Goal: Transaction & Acquisition: Purchase product/service

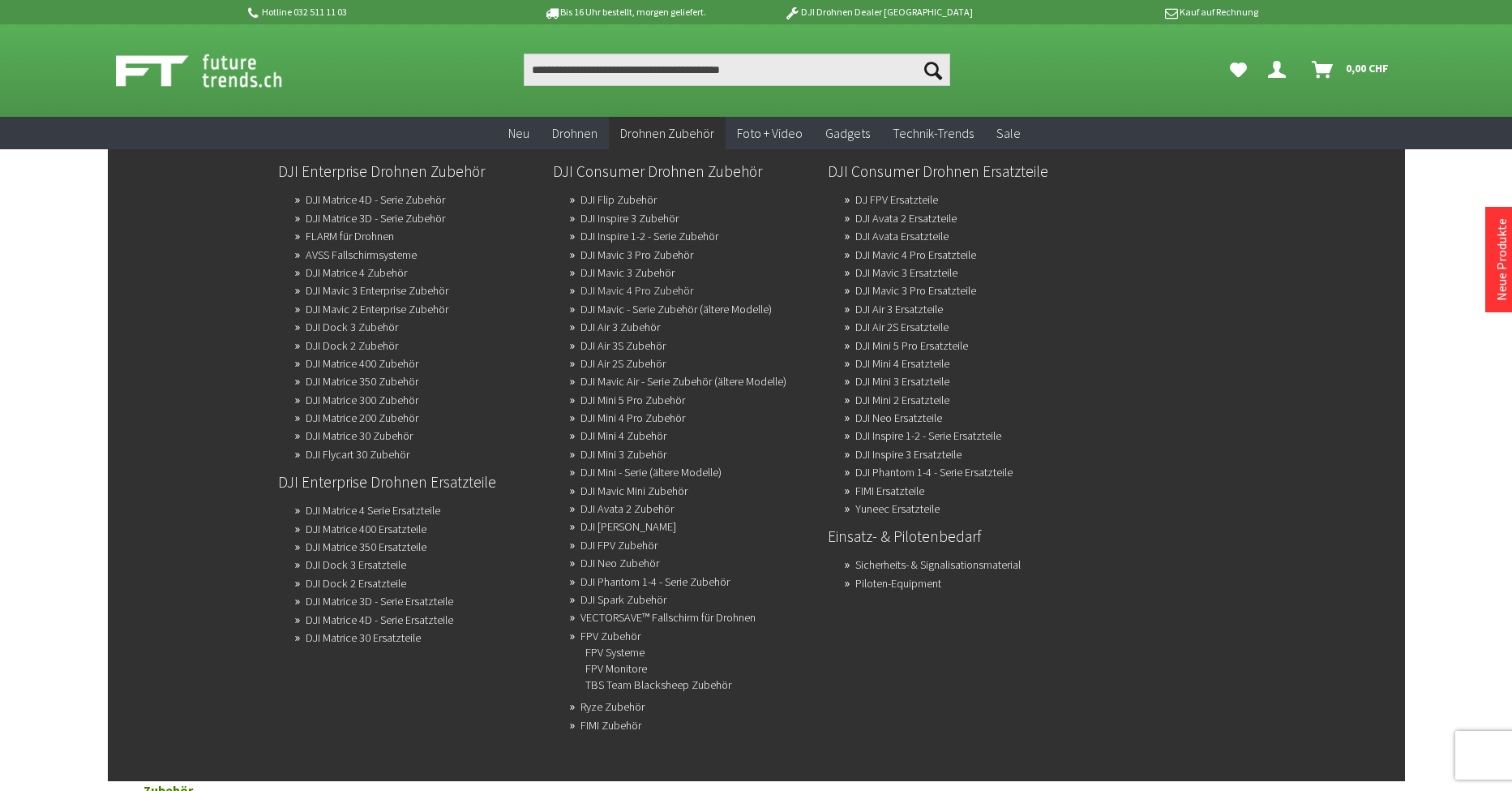
click at [617, 286] on link "DJI Mavic 4 Pro Zubehör" at bounding box center [637, 290] width 112 height 23
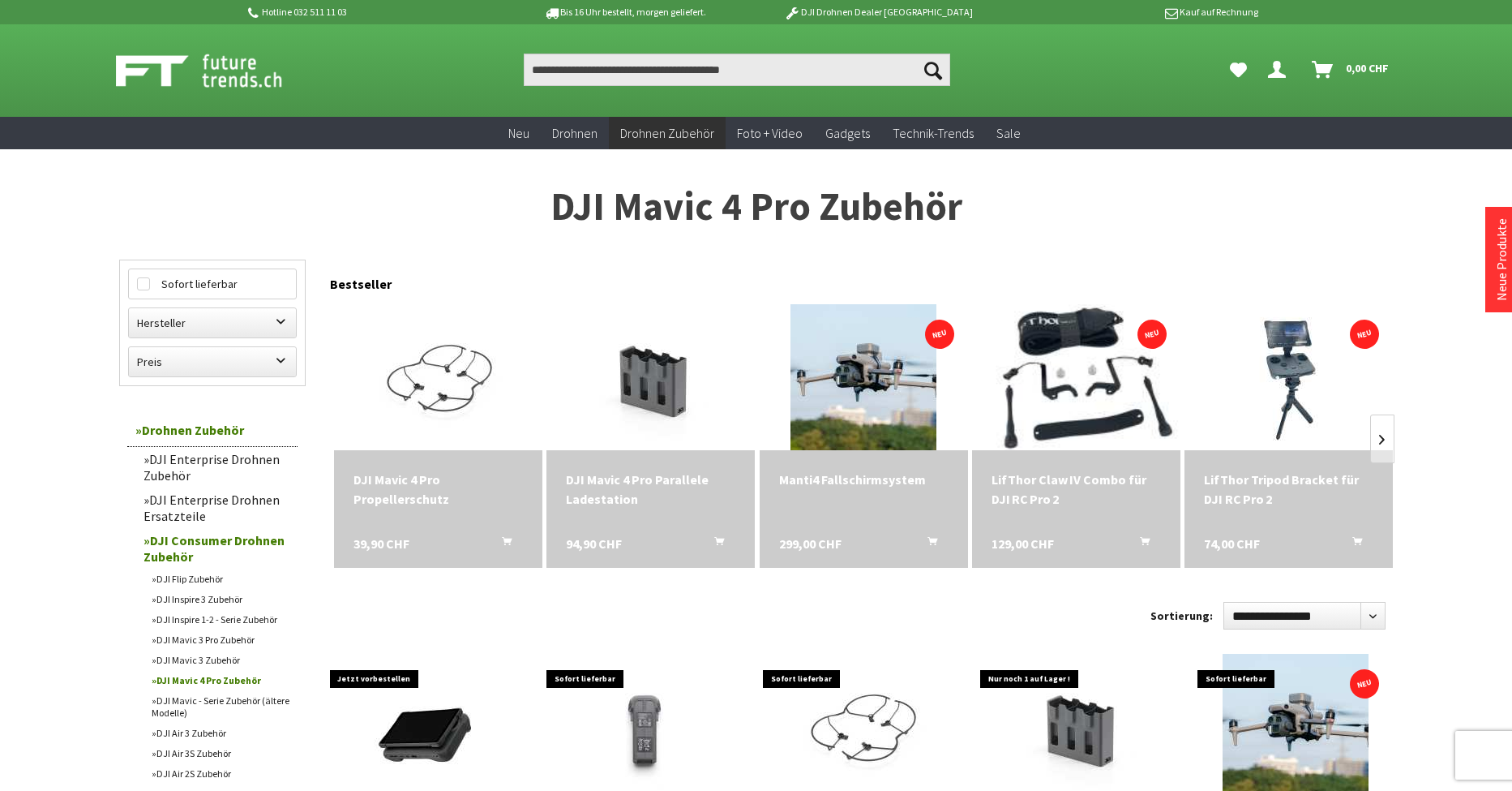
click at [1089, 391] on img at bounding box center [1075, 377] width 250 height 205
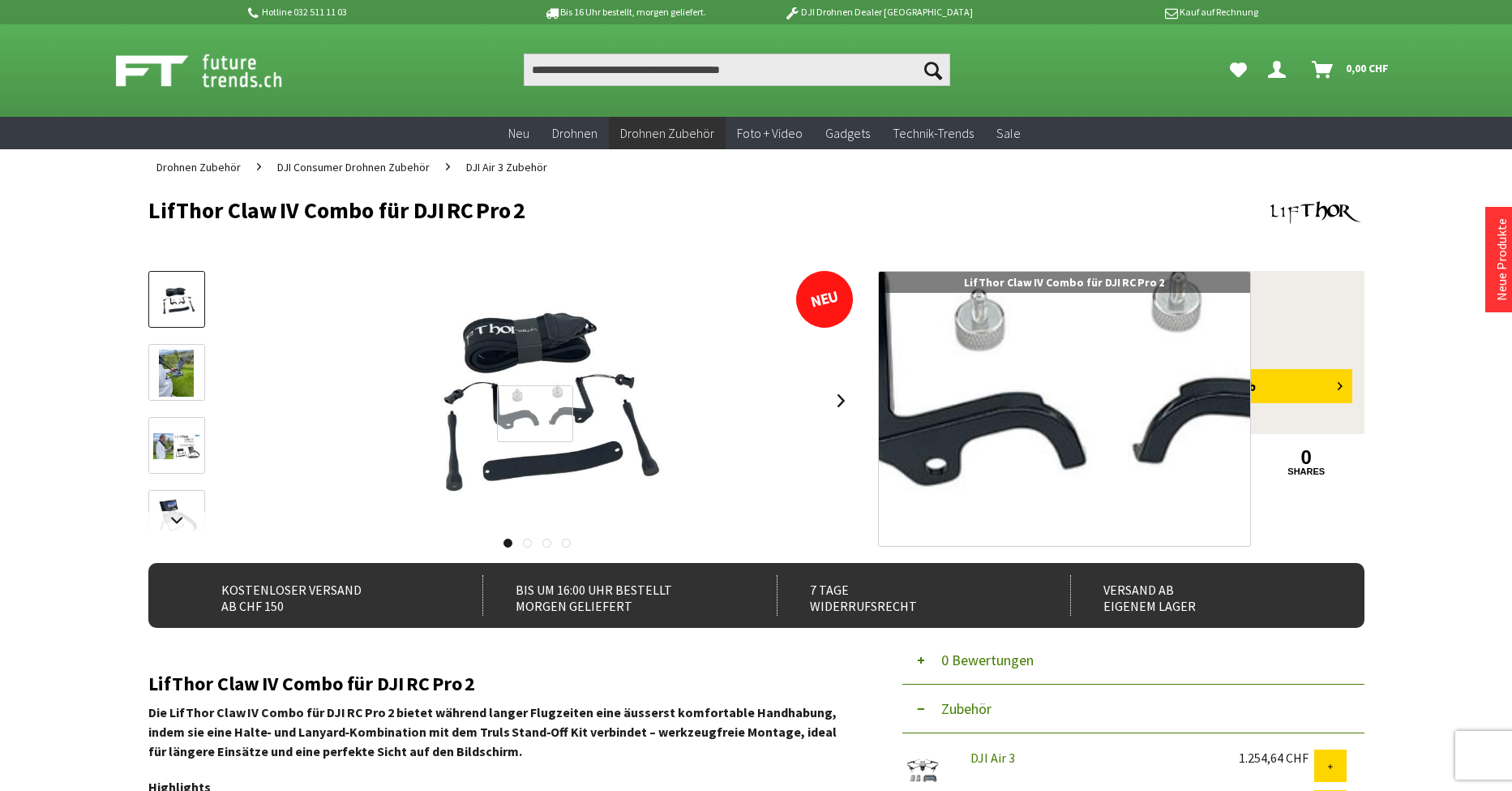
click at [535, 413] on div at bounding box center [535, 413] width 76 height 56
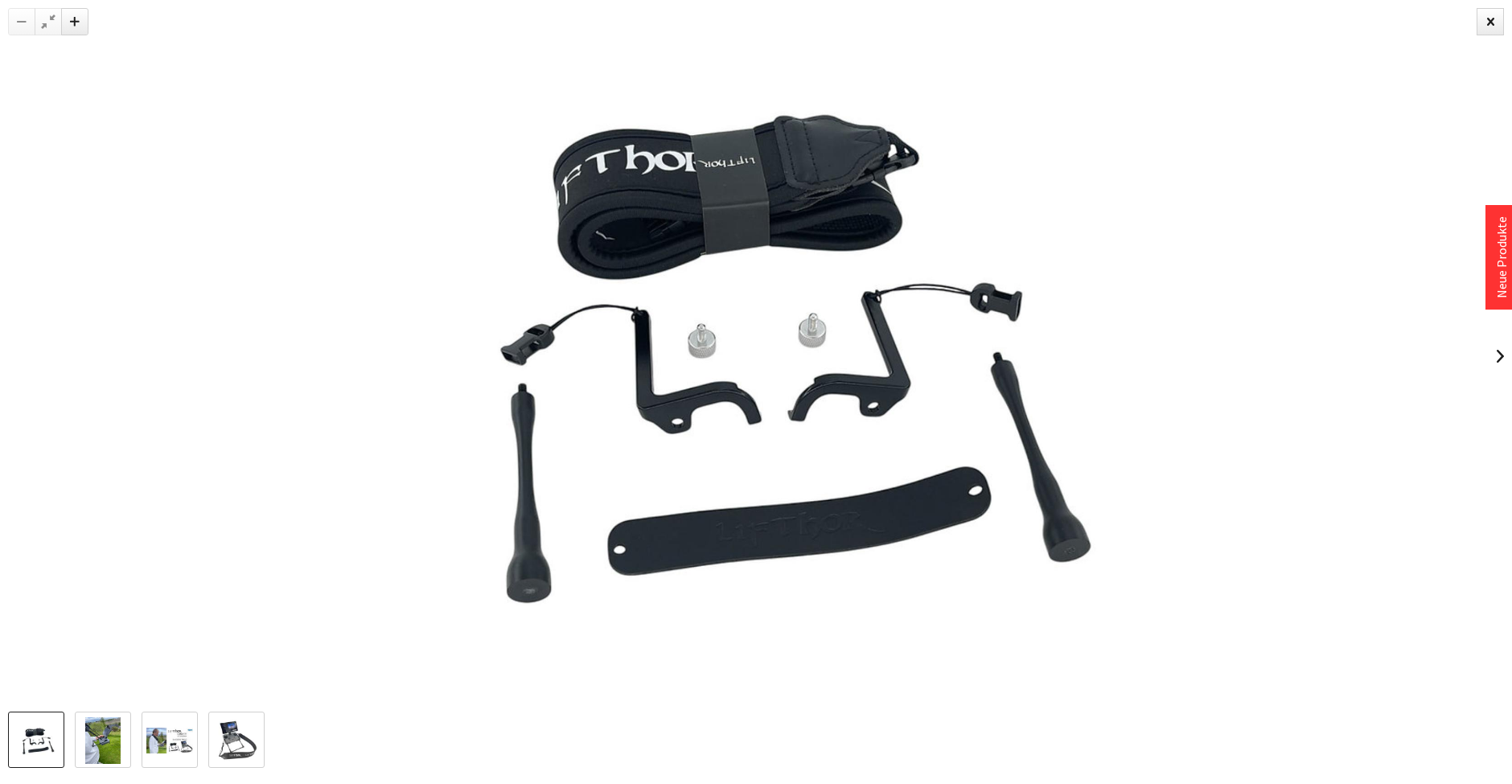
click at [111, 736] on img at bounding box center [103, 740] width 36 height 47
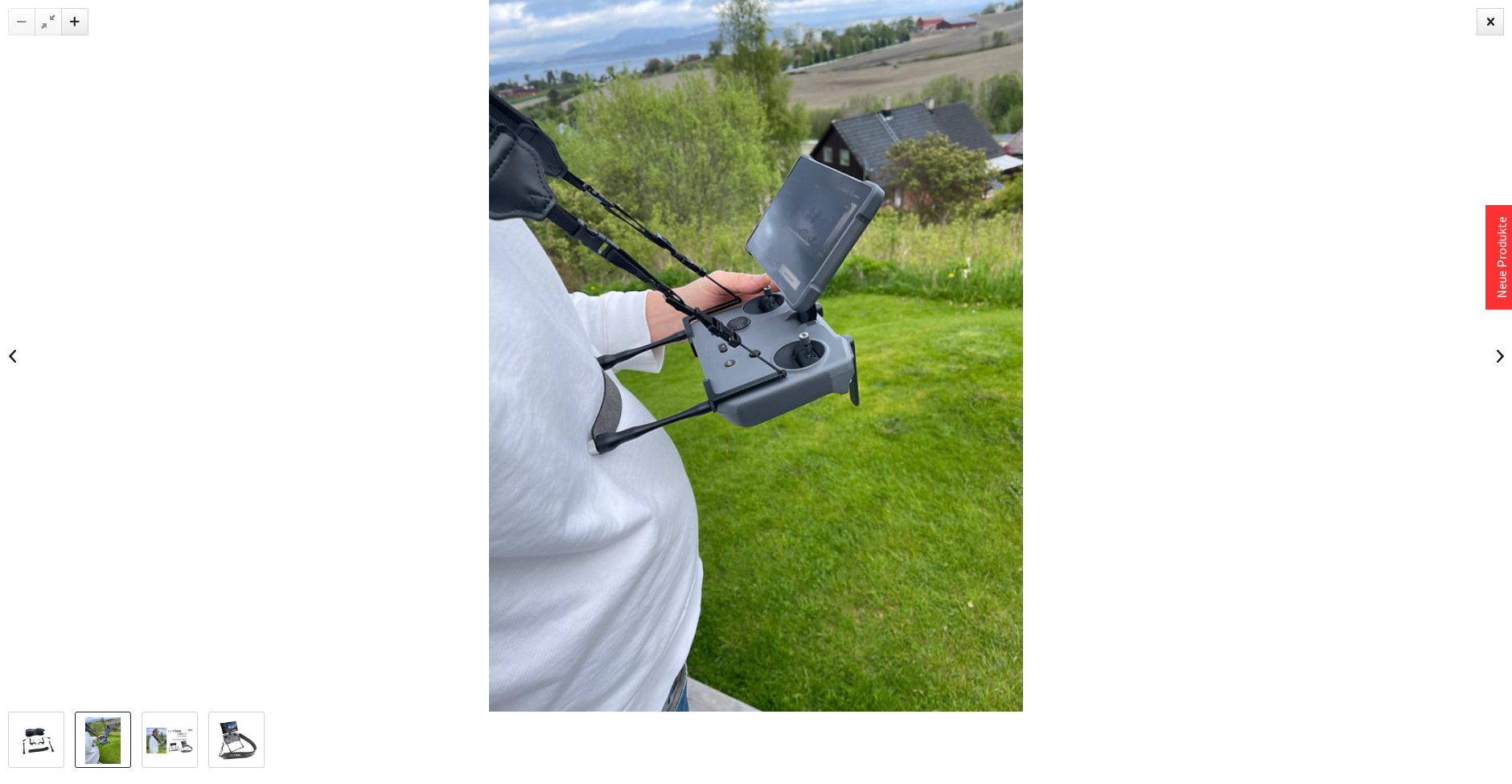
click at [178, 731] on img at bounding box center [170, 740] width 47 height 27
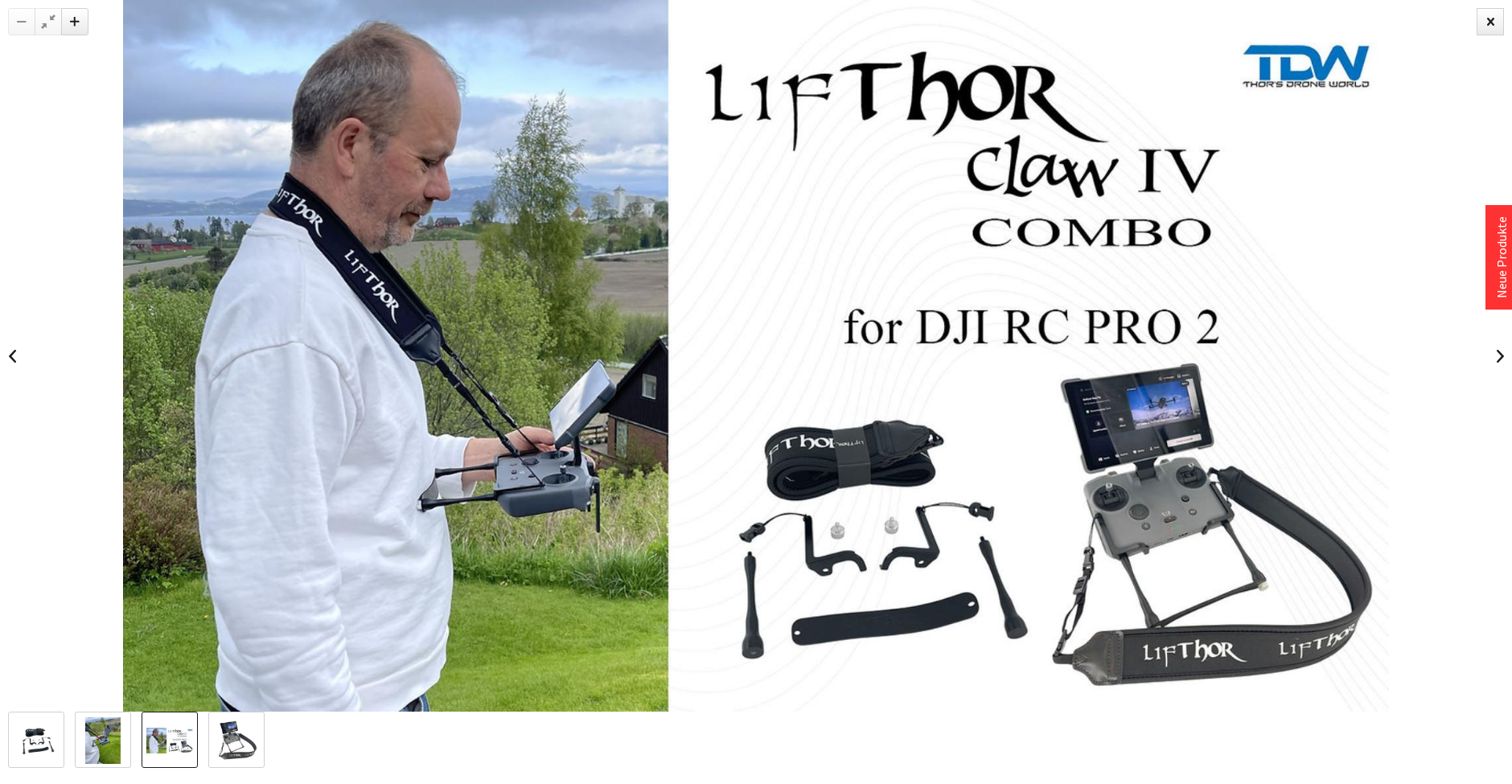
click at [228, 731] on img at bounding box center [237, 740] width 44 height 47
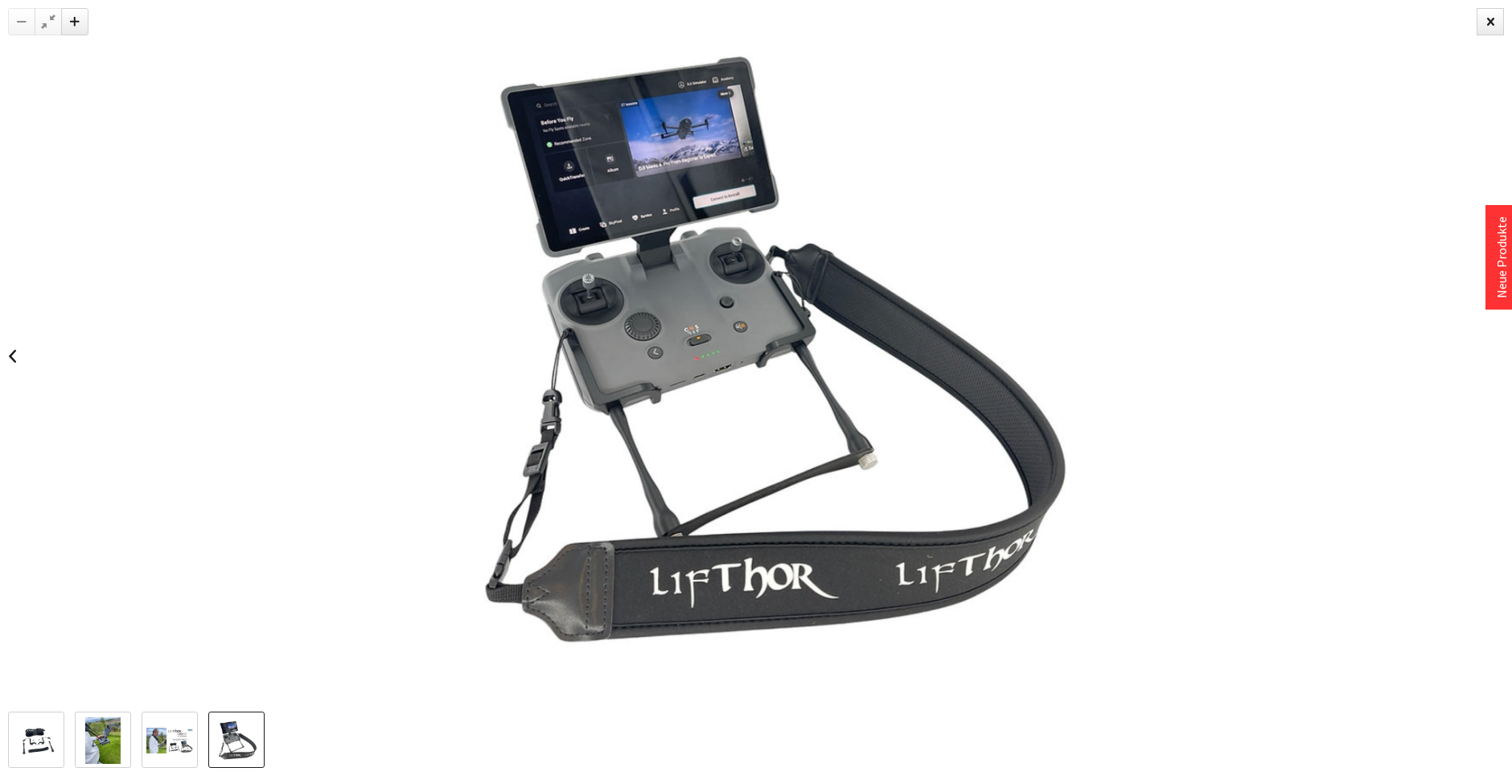
click at [179, 737] on img at bounding box center [170, 740] width 47 height 27
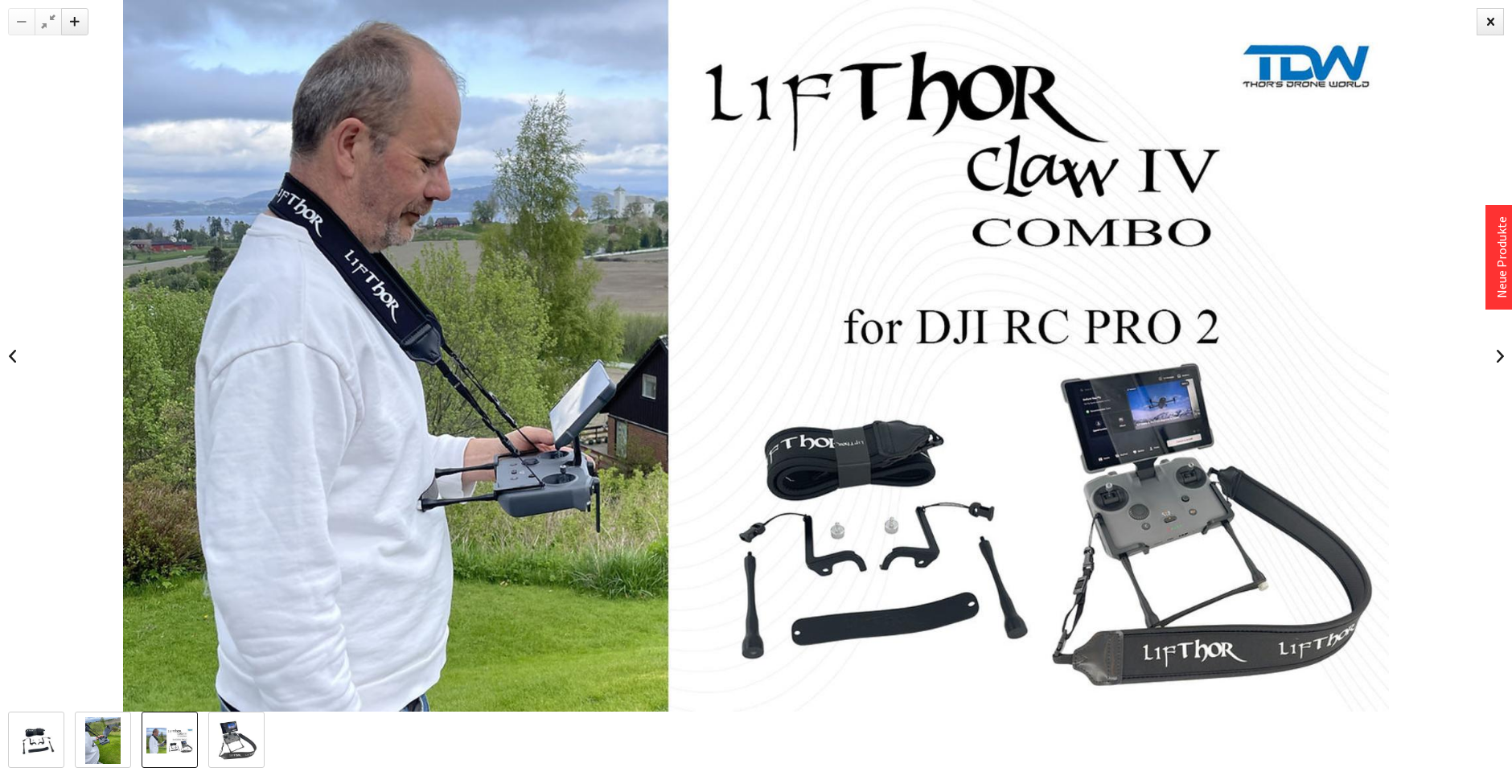
click at [770, 289] on img at bounding box center [755, 356] width 1265 height 711
click at [1488, 20] on div at bounding box center [1490, 22] width 27 height 27
